Goal: Task Accomplishment & Management: Manage account settings

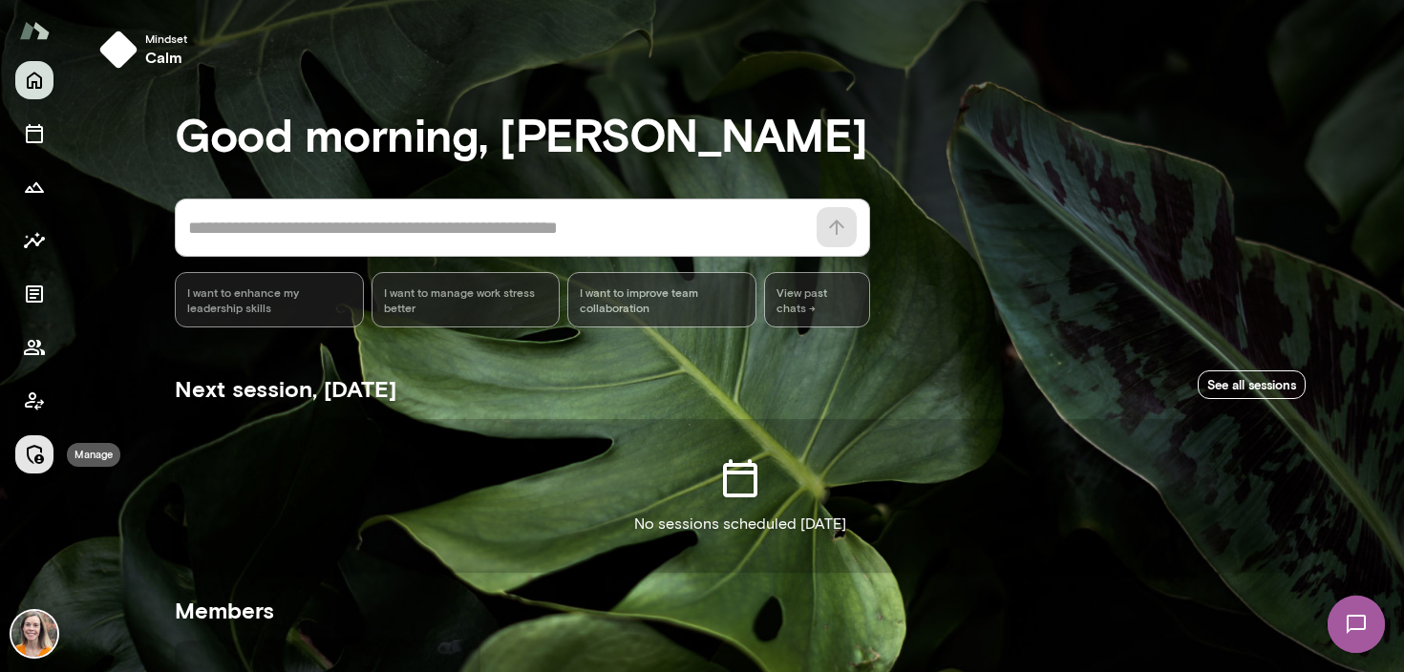
click at [45, 451] on icon "Manage" at bounding box center [34, 454] width 23 height 23
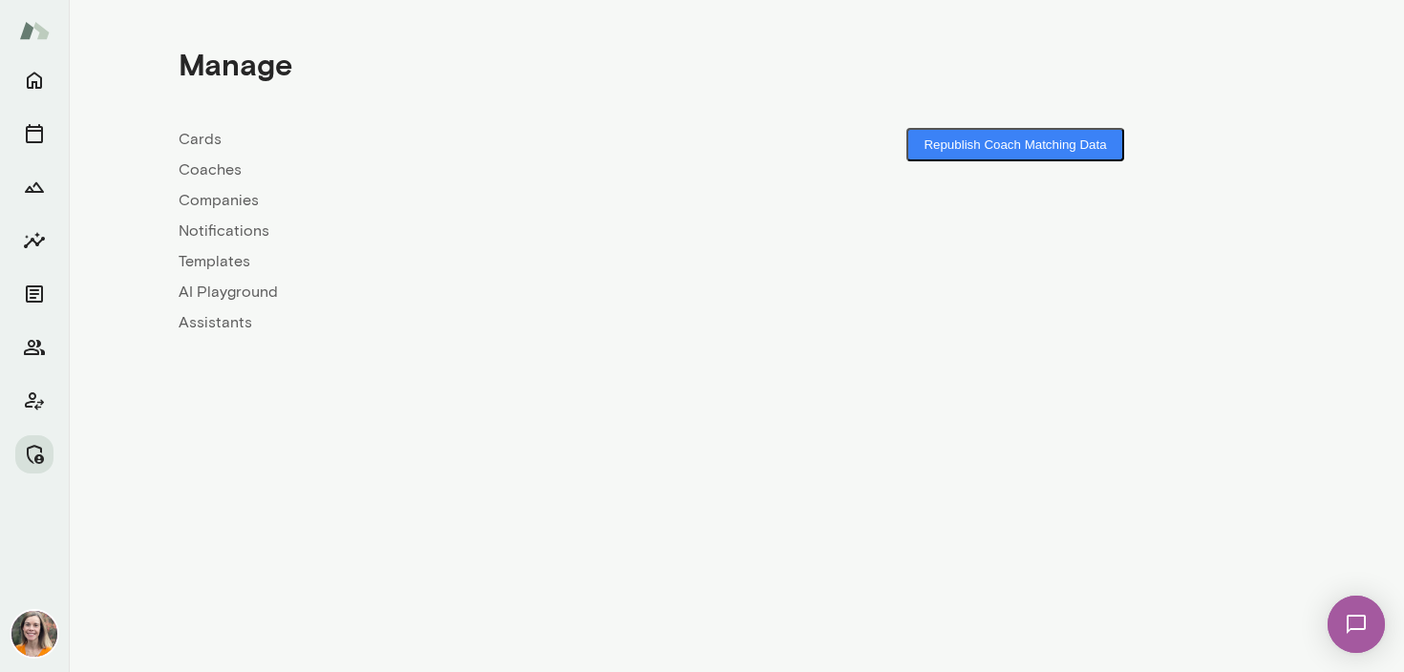
click at [215, 167] on link "Coaches" at bounding box center [458, 170] width 558 height 23
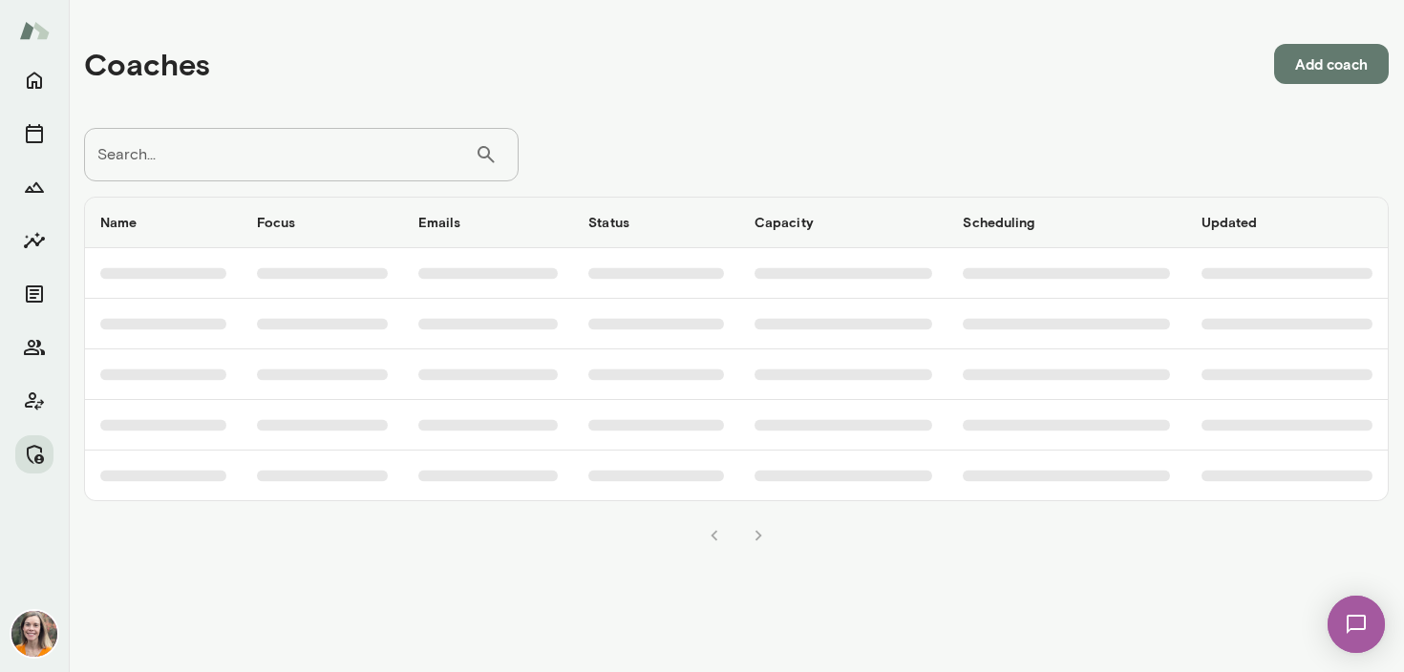
click at [252, 154] on input "Search..." at bounding box center [279, 154] width 391 height 53
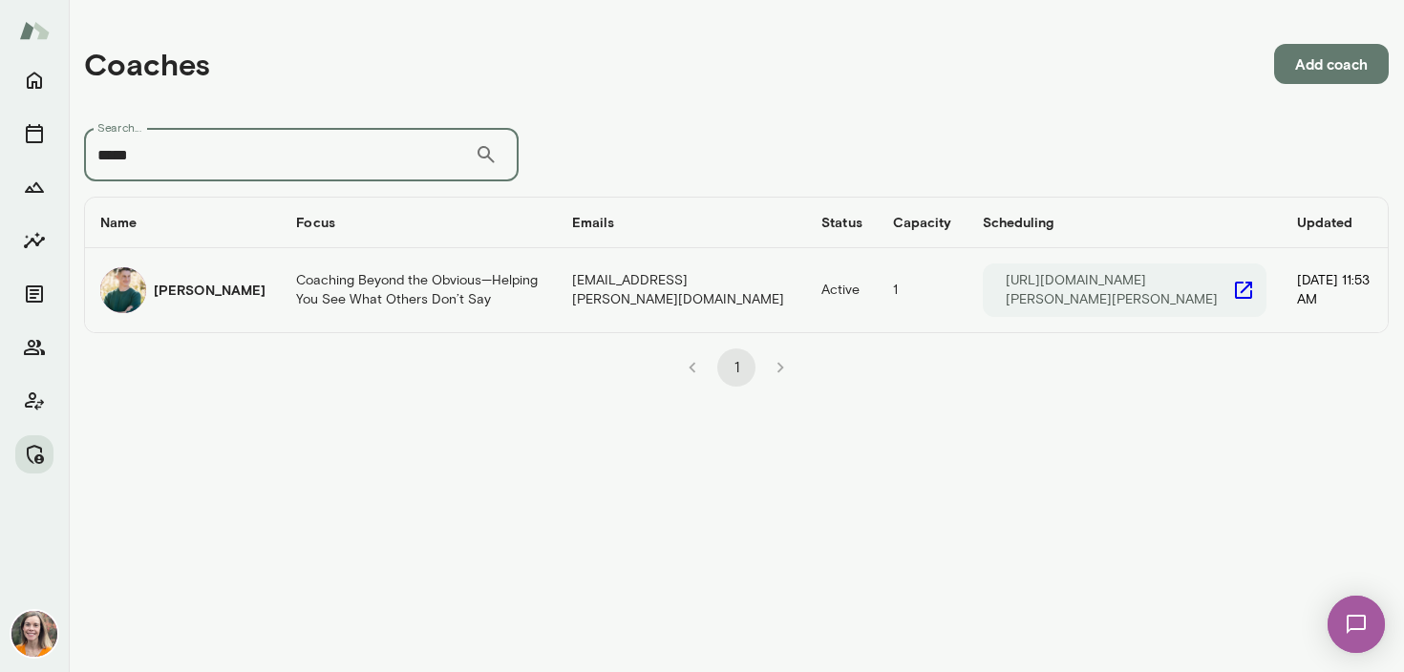
type input "*****"
click at [285, 299] on td "Coaching Beyond the Obvious—Helping You See What Others Don’t Say" at bounding box center [418, 290] width 275 height 84
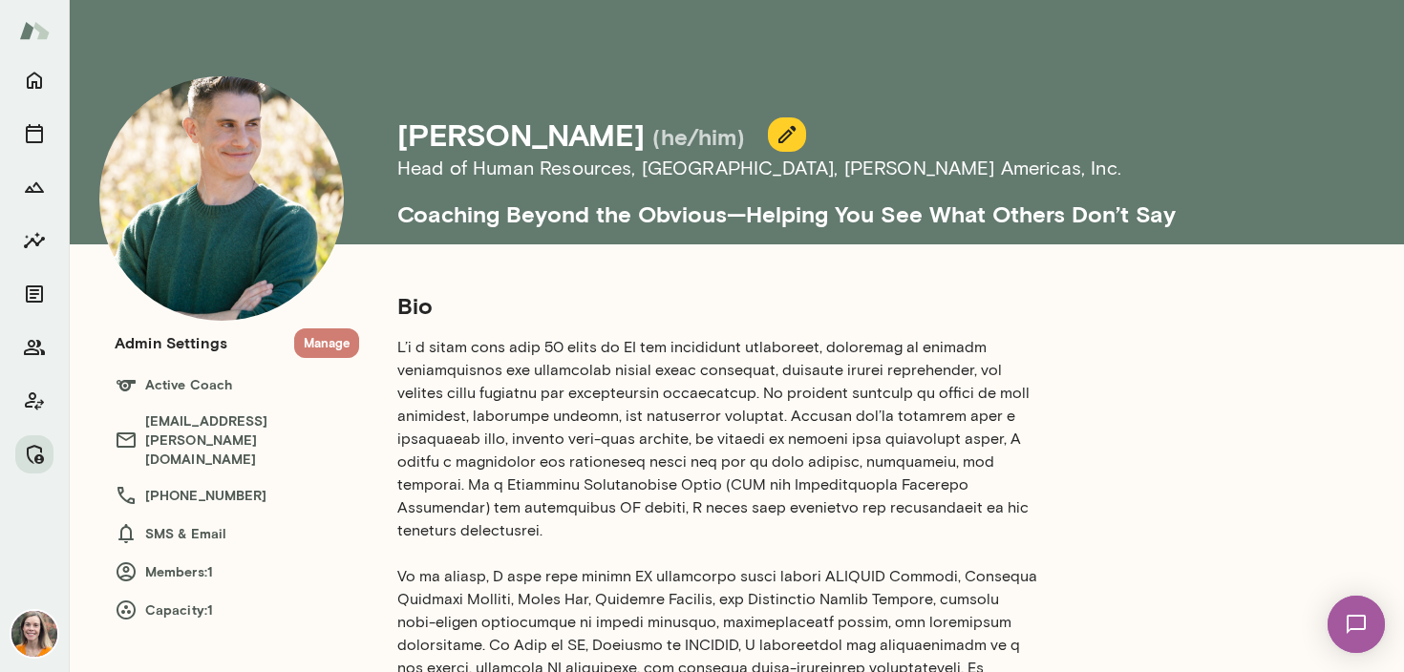
click at [317, 353] on button "Manage" at bounding box center [326, 343] width 65 height 30
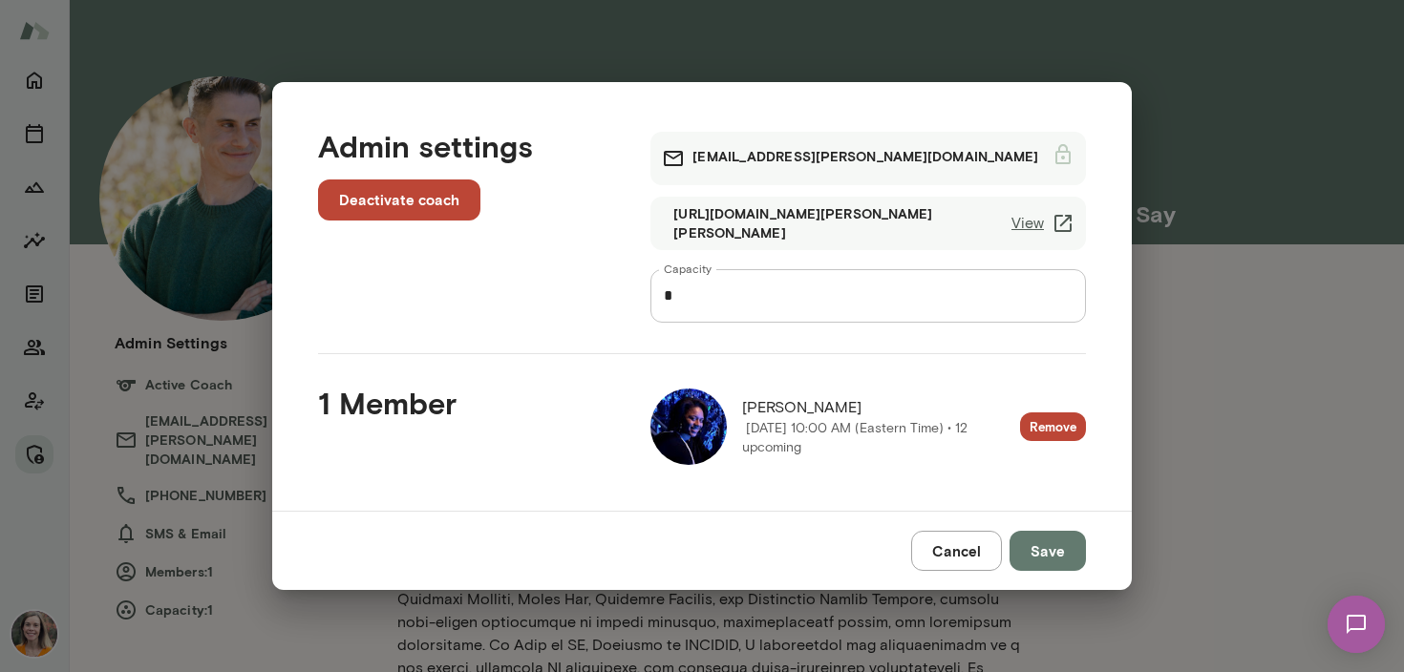
drag, startPoint x: 870, startPoint y: 409, endPoint x: 746, endPoint y: 412, distance: 124.2
click at [746, 412] on span "[PERSON_NAME]" at bounding box center [881, 407] width 278 height 23
copy span "[PERSON_NAME]"
